Goal: Transaction & Acquisition: Purchase product/service

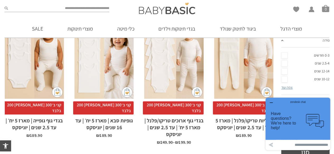
click at [241, 71] on div "x בחירת מידה 0-3m 3-6m 6-12m 12-18m 18-24m 24-30m בחירת סוג בד טריקו (עונת מעבר…" at bounding box center [243, 54] width 59 height 89
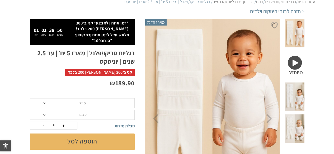
click at [102, 98] on span "מידה" at bounding box center [82, 103] width 105 height 10
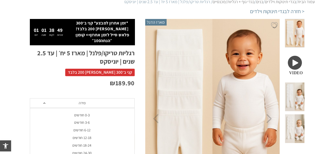
click at [91, 113] on div "0-3 חודשים" at bounding box center [82, 115] width 105 height 4
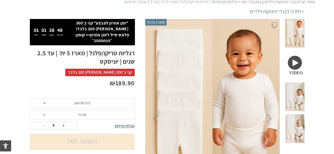
click at [90, 110] on span "סוג בד" at bounding box center [82, 115] width 105 height 10
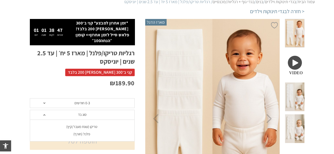
click at [89, 132] on div "פלנל (חורף)" at bounding box center [82, 134] width 105 height 4
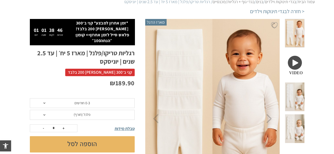
click at [83, 139] on button "הוספה לסל" at bounding box center [82, 144] width 105 height 16
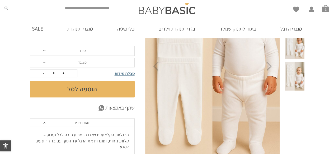
scroll to position [79, 0]
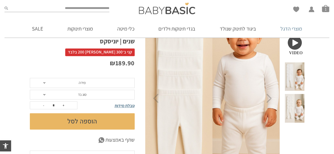
click at [294, 30] on link "מוצרי הדגל" at bounding box center [290, 29] width 37 height 18
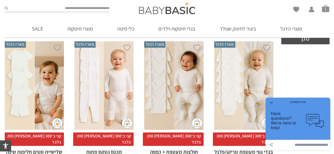
click at [248, 93] on div "x בחירת סוג בד טריקו (עונת מעבר/קיץ) פלנל (חורף)" at bounding box center [243, 85] width 59 height 89
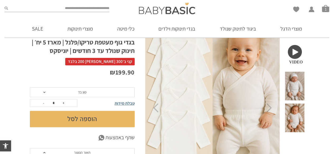
click at [91, 88] on span "סוג בד" at bounding box center [82, 93] width 105 height 10
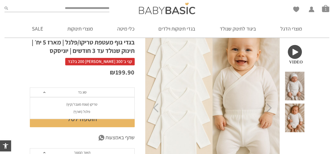
click at [89, 110] on div "פלנל (חורף)" at bounding box center [82, 112] width 105 height 4
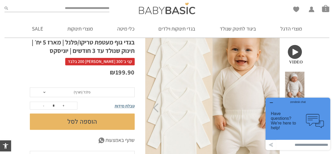
click at [89, 116] on button "הוספה לסל" at bounding box center [82, 122] width 105 height 16
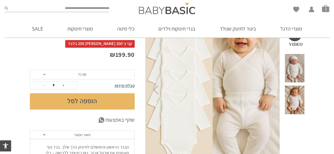
scroll to position [37, 0]
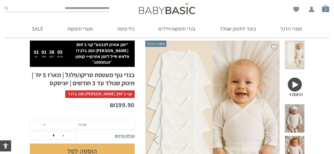
click at [323, 7] on span "סל קניות" at bounding box center [325, 8] width 7 height 7
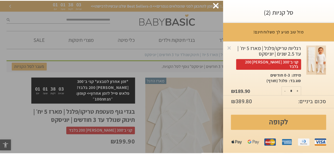
scroll to position [54, 0]
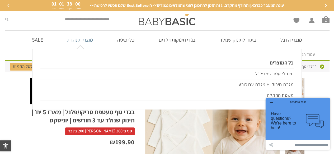
click at [78, 38] on link "מוצרי תינוקות" at bounding box center [79, 40] width 41 height 18
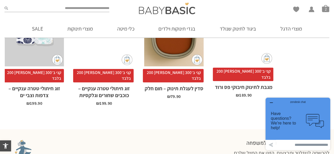
scroll to position [1172, 0]
